Goal: Task Accomplishment & Management: Complete application form

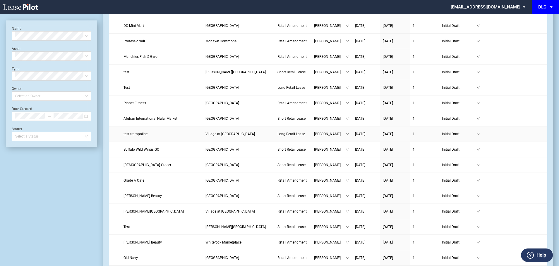
scroll to position [205, 0]
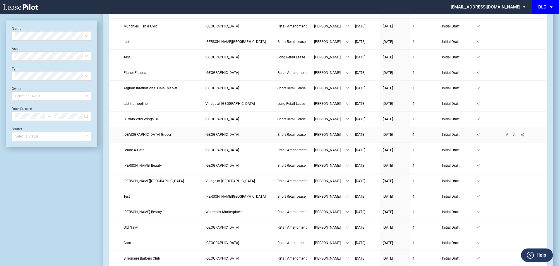
click at [231, 134] on link "[GEOGRAPHIC_DATA]" at bounding box center [238, 135] width 66 height 6
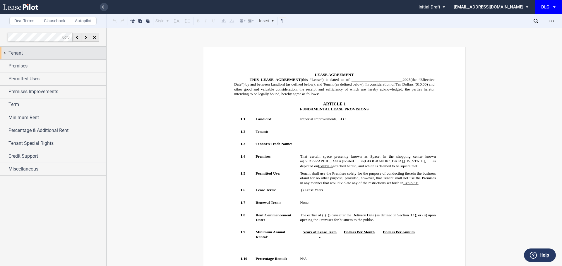
click at [26, 53] on div "Tenant" at bounding box center [57, 53] width 98 height 7
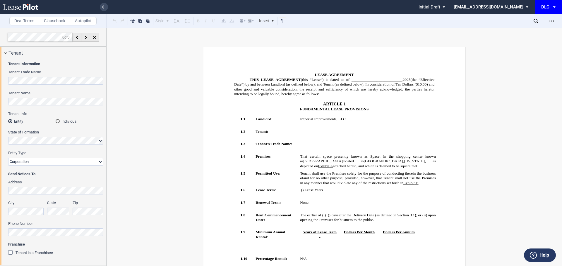
click at [0, 77] on div "Tenant Information Tenant Trade Name Tenant Name Tenant Info Entity Individual …" at bounding box center [53, 162] width 106 height 206
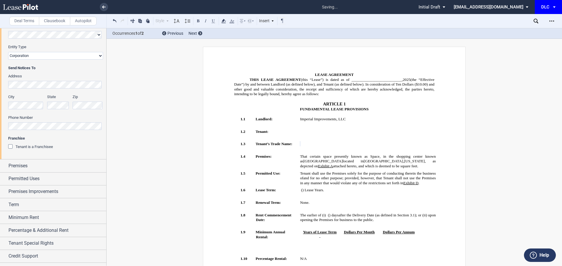
scroll to position [116, 0]
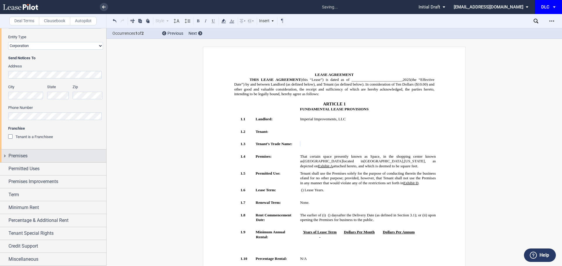
click at [29, 151] on div "Premises" at bounding box center [53, 156] width 106 height 13
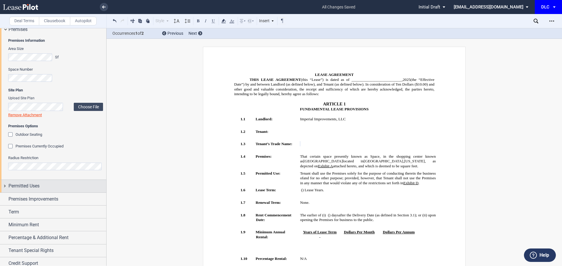
scroll to position [260, 0]
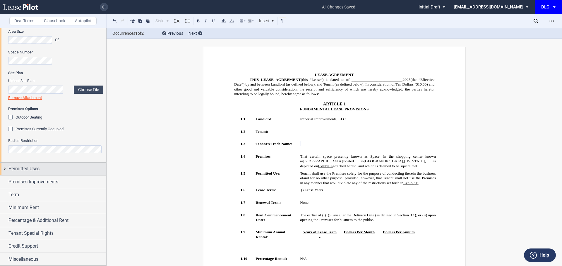
click at [32, 166] on span "Permitted Uses" at bounding box center [23, 169] width 31 height 7
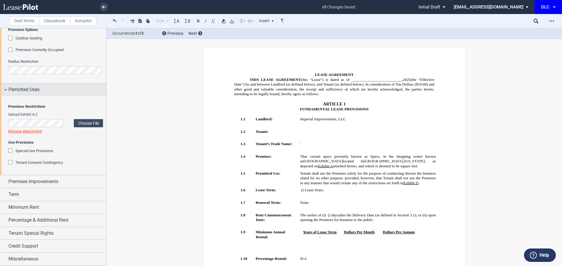
scroll to position [371, 0]
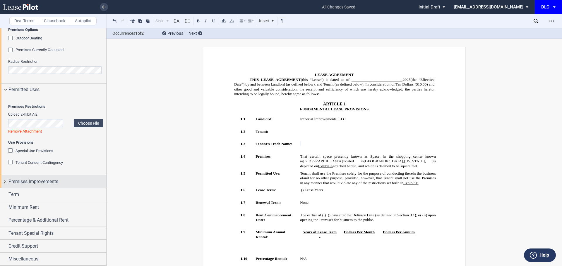
click at [45, 177] on div "Premises Improvements" at bounding box center [53, 182] width 106 height 13
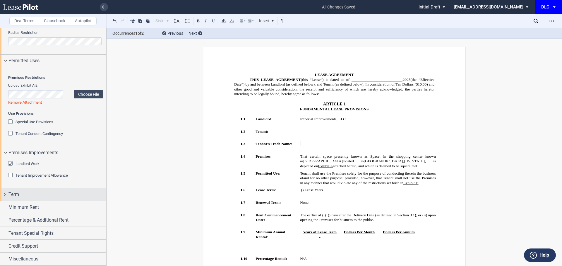
click at [39, 192] on div "Term" at bounding box center [57, 194] width 98 height 7
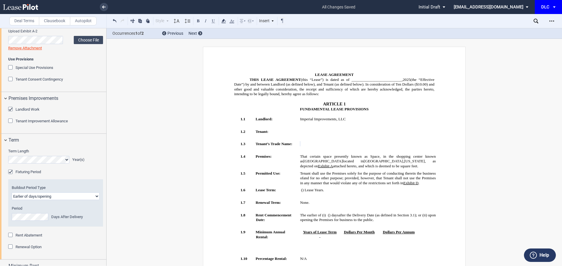
scroll to position [513, 0]
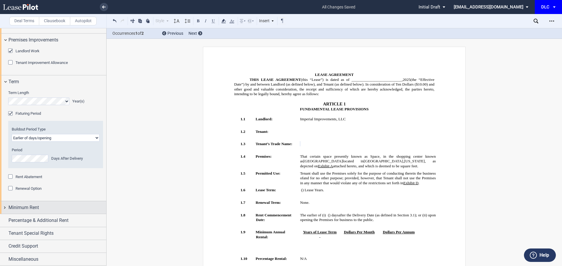
click at [42, 202] on div "Minimum Rent" at bounding box center [53, 208] width 106 height 13
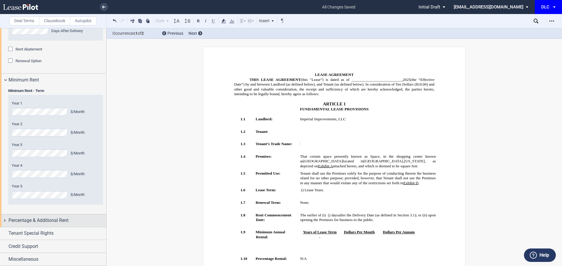
click at [44, 223] on span "Percentage & Additional Rent" at bounding box center [38, 220] width 60 height 7
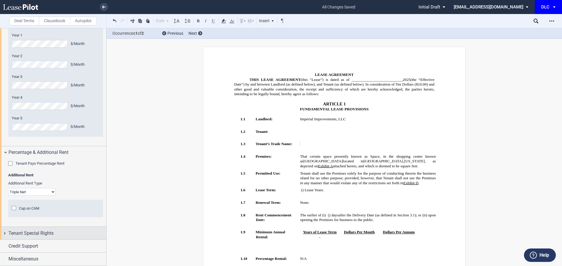
click at [33, 234] on span "Tenant Special Rights" at bounding box center [30, 233] width 45 height 7
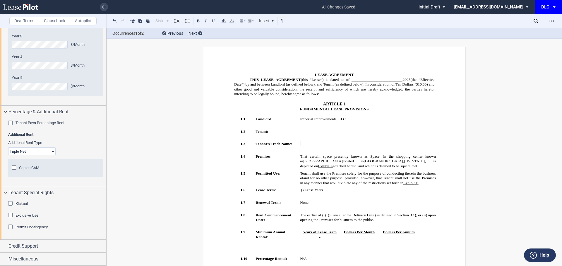
scroll to position [750, 0]
click at [30, 245] on span "Credit Support" at bounding box center [23, 246] width 30 height 7
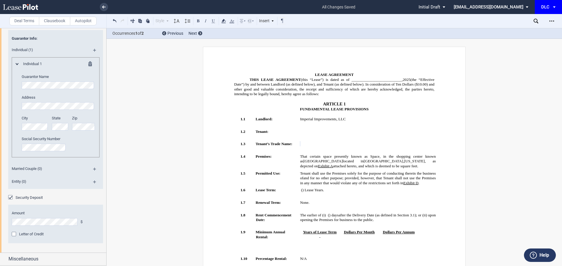
scroll to position [985, 0]
click at [31, 253] on div "Miscellaneous" at bounding box center [53, 259] width 106 height 13
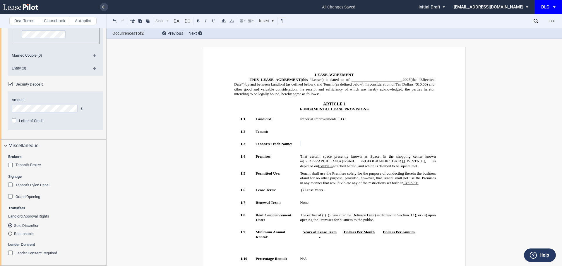
scroll to position [1098, 0]
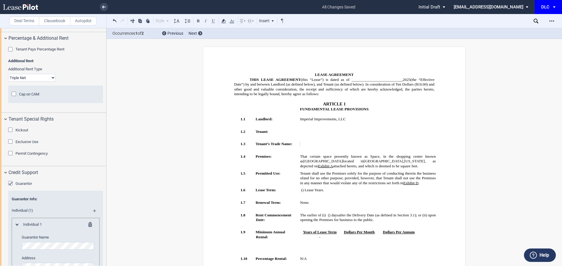
scroll to position [806, 0]
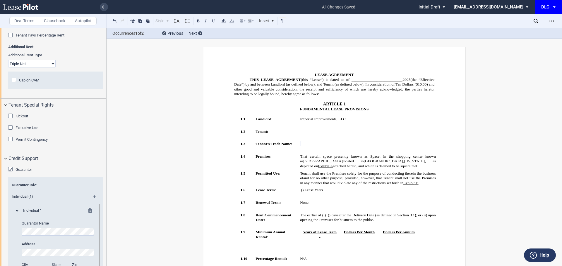
click at [32, 142] on span "Permit Contingency" at bounding box center [32, 139] width 32 height 4
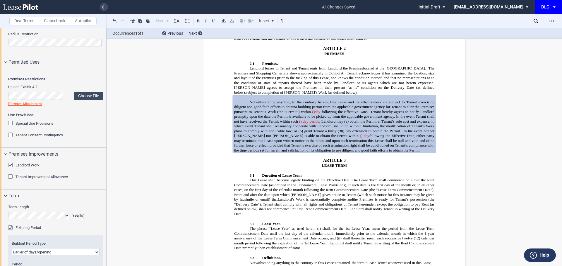
scroll to position [338, 0]
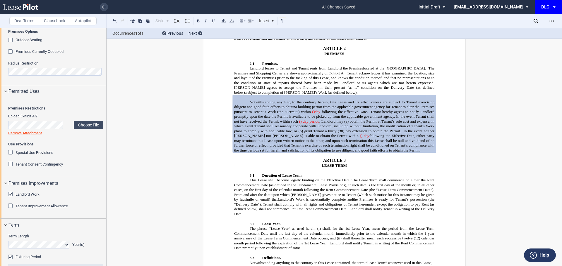
click at [42, 155] on span "Special Use Provisions" at bounding box center [35, 153] width 38 height 4
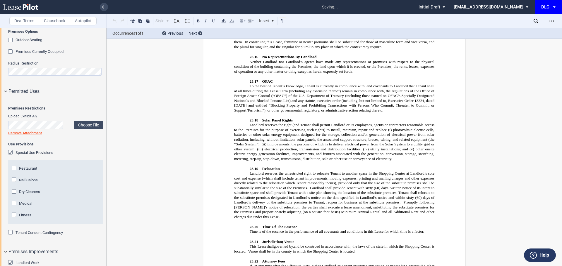
scroll to position [4536, 0]
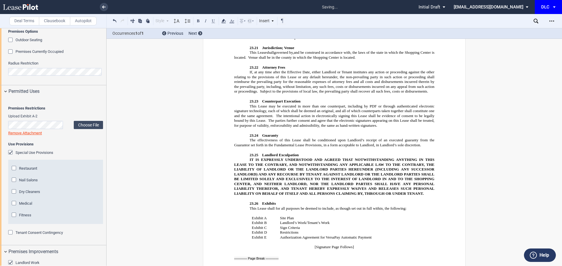
click at [24, 171] on span "Restaurant" at bounding box center [28, 168] width 18 height 4
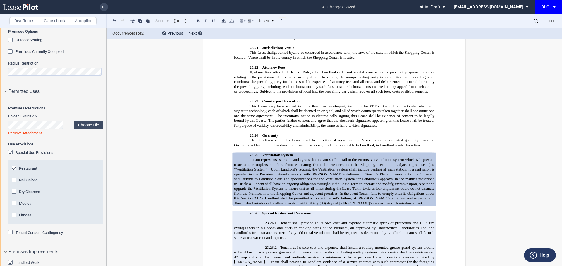
click at [25, 171] on span "Restaurant" at bounding box center [28, 168] width 18 height 4
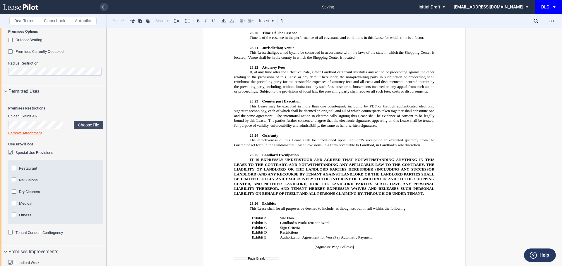
click at [30, 155] on span "Special Use Provisions" at bounding box center [35, 153] width 38 height 4
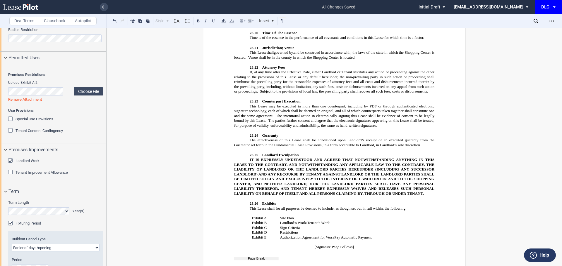
scroll to position [410, 0]
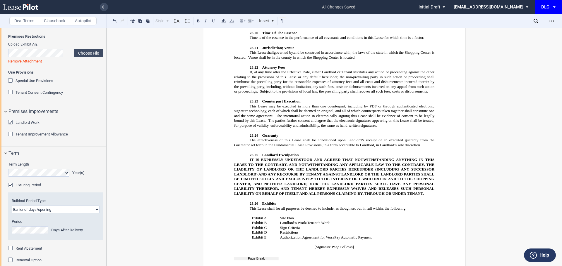
click at [42, 83] on span "Special Use Provisions" at bounding box center [35, 81] width 38 height 4
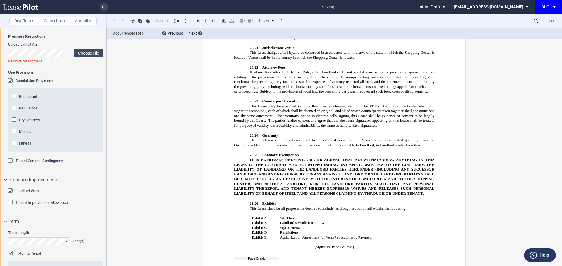
click at [42, 83] on span "Special Use Provisions" at bounding box center [35, 81] width 38 height 4
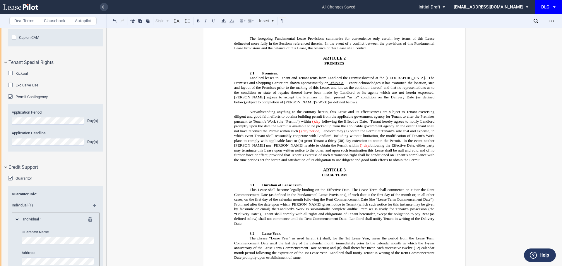
scroll to position [439, 0]
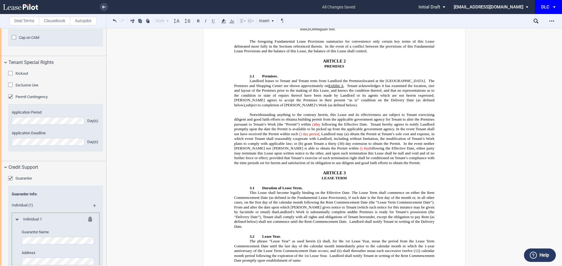
click at [251, 127] on span "a building permit from the applicable government agency for Tenant to alter the…" at bounding box center [334, 122] width 201 height 9
click at [268, 166] on p "Notwithstanding anything to the contrary herein, this Lease and its effectivene…" at bounding box center [334, 139] width 200 height 53
click at [276, 166] on p "Notwithstanding anything to the contrary herein, this Lease and its effectivene…" at bounding box center [334, 139] width 200 height 53
drag, startPoint x: 271, startPoint y: 173, endPoint x: 248, endPoint y: 119, distance: 58.8
click at [248, 119] on p "Notwithstanding anything to the contrary herein, this Lease and its effectivene…" at bounding box center [334, 139] width 200 height 53
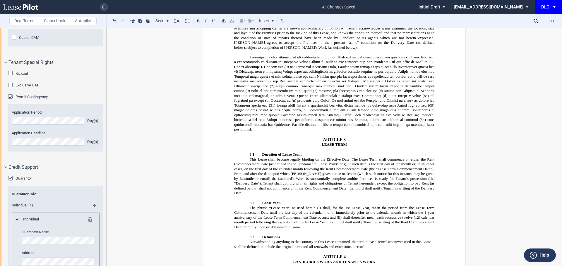
scroll to position [497, 0]
click at [423, 66] on span at bounding box center [334, 92] width 201 height 77
click at [244, 90] on span at bounding box center [334, 92] width 201 height 77
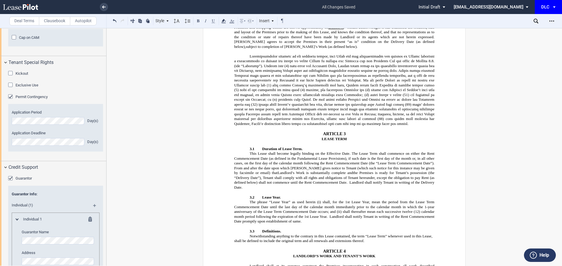
click at [252, 94] on span at bounding box center [334, 90] width 201 height 72
click at [351, 101] on span at bounding box center [334, 90] width 201 height 72
click at [400, 101] on span at bounding box center [334, 90] width 201 height 72
click at [283, 111] on span at bounding box center [334, 90] width 201 height 72
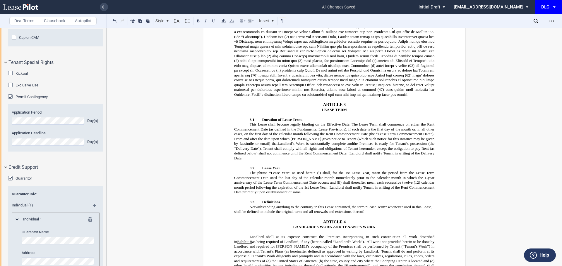
click at [410, 75] on span at bounding box center [334, 61] width 201 height 72
drag, startPoint x: 424, startPoint y: 76, endPoint x: 413, endPoint y: 75, distance: 11.1
click at [413, 75] on span at bounding box center [334, 61] width 201 height 72
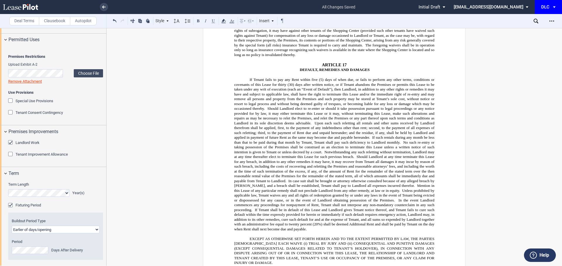
scroll to position [389, 0]
